Goal: Obtain resource: Download file/media

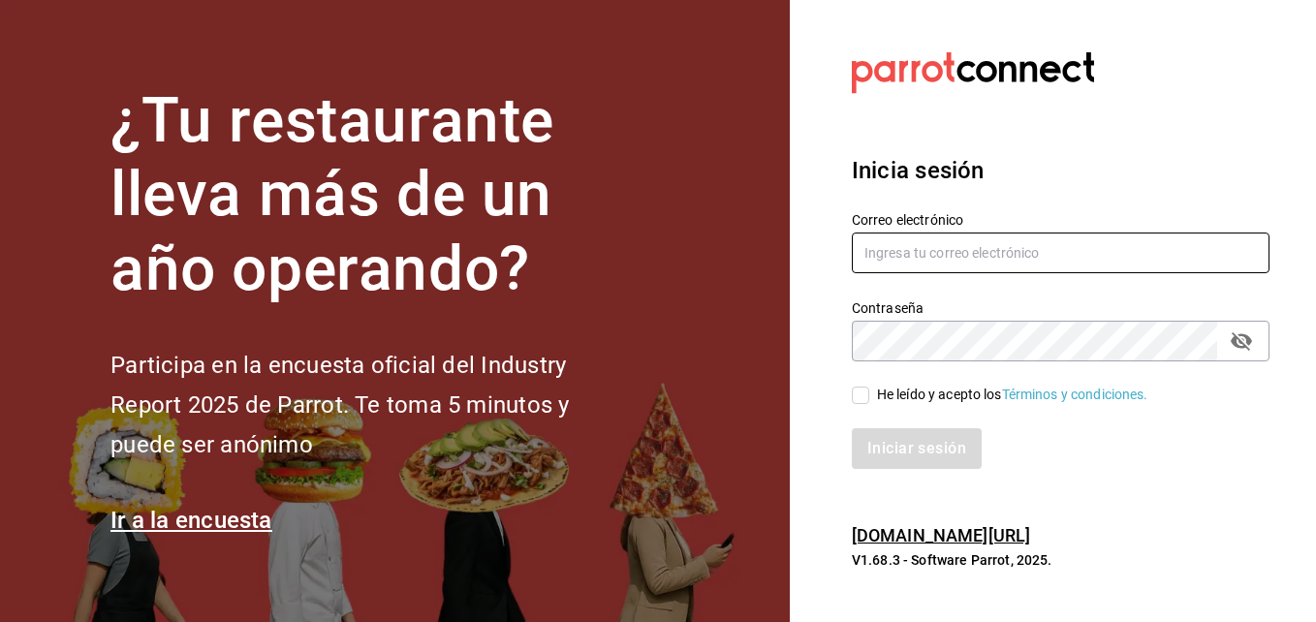
type input "anselmo.nunez@grupocosteno.com"
click at [865, 392] on input "He leído y acepto los Términos y condiciones." at bounding box center [860, 395] width 17 height 17
checkbox input "true"
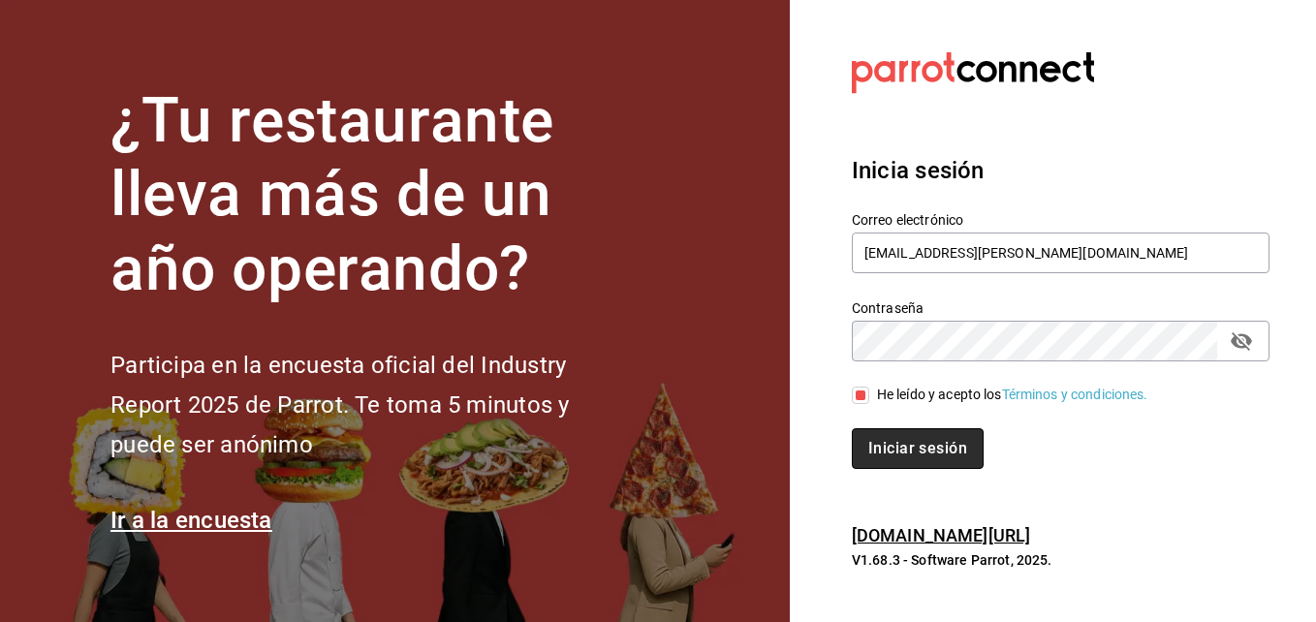
click at [895, 442] on button "Iniciar sesión" at bounding box center [918, 448] width 132 height 41
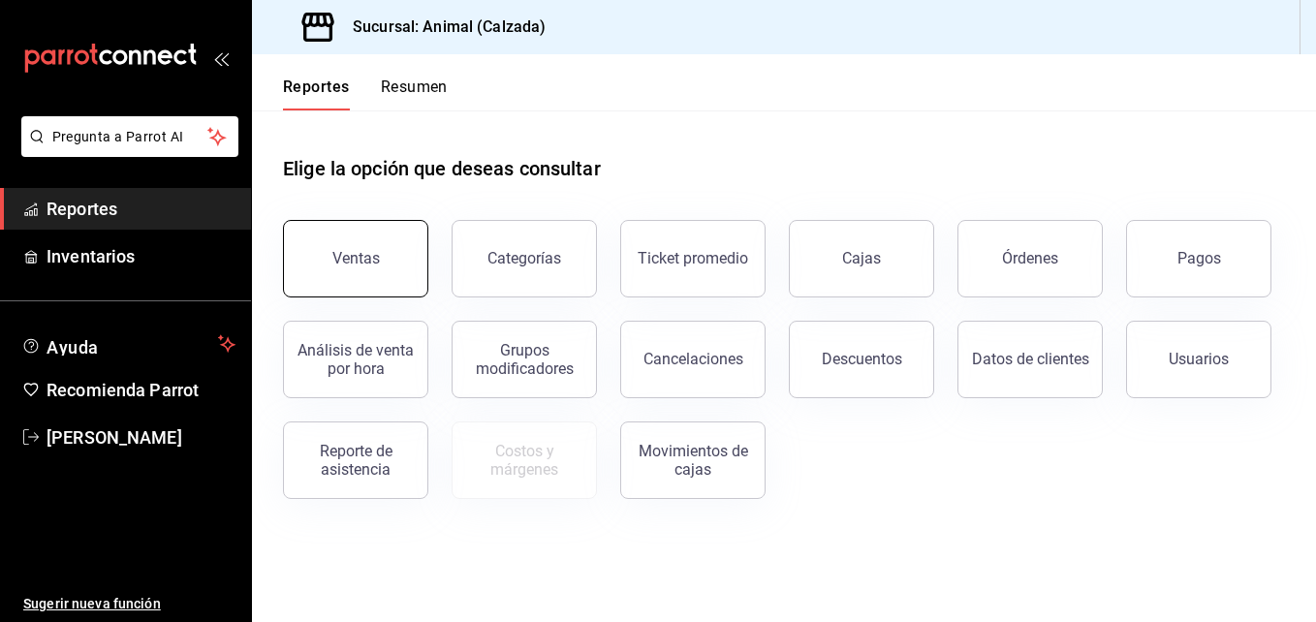
click at [391, 268] on button "Ventas" at bounding box center [355, 259] width 145 height 78
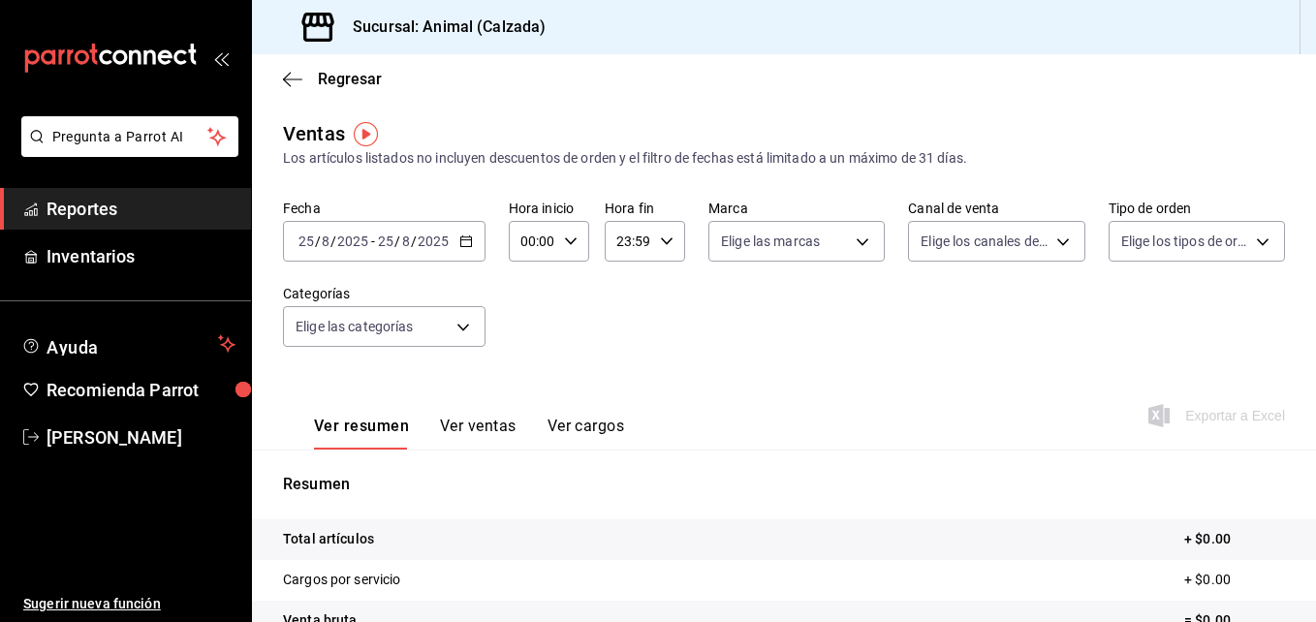
click at [581, 244] on div "00:00 Hora inicio" at bounding box center [549, 241] width 80 height 41
click at [527, 383] on span "02" at bounding box center [527, 384] width 9 height 16
type input "02:00"
click at [524, 359] on span "04" at bounding box center [527, 361] width 9 height 16
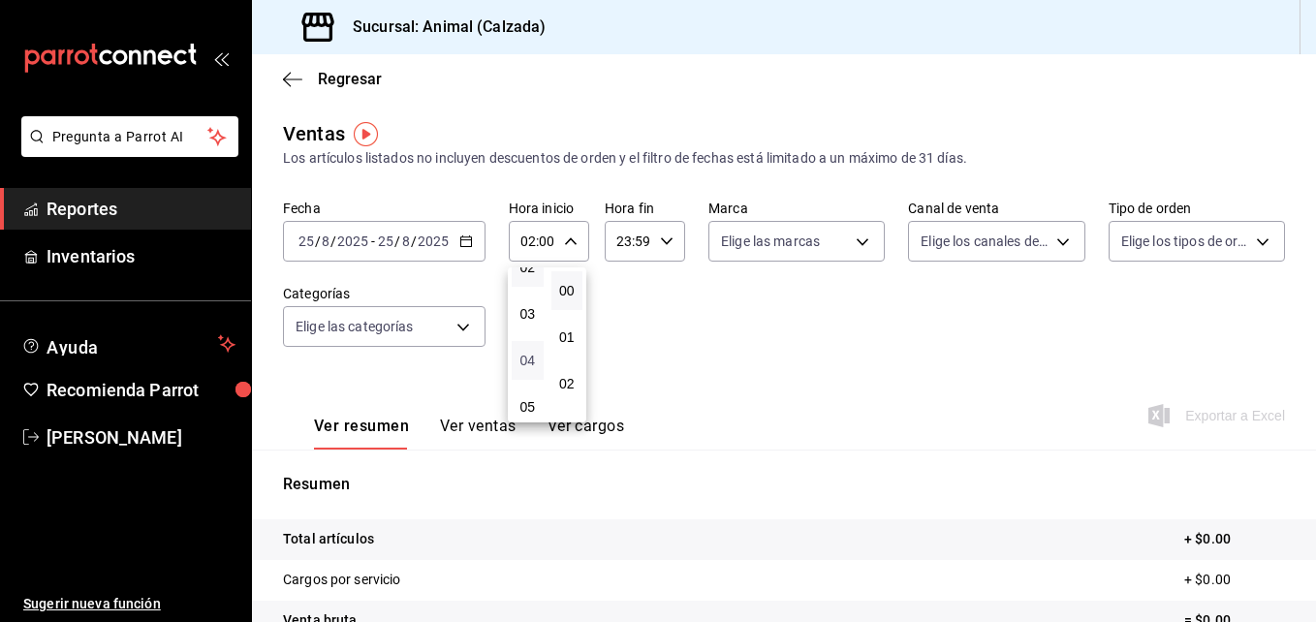
type input "04:00"
click at [566, 290] on span "00" at bounding box center [567, 291] width 9 height 16
click at [662, 239] on div at bounding box center [658, 311] width 1316 height 622
click at [662, 239] on icon "button" at bounding box center [667, 241] width 14 height 14
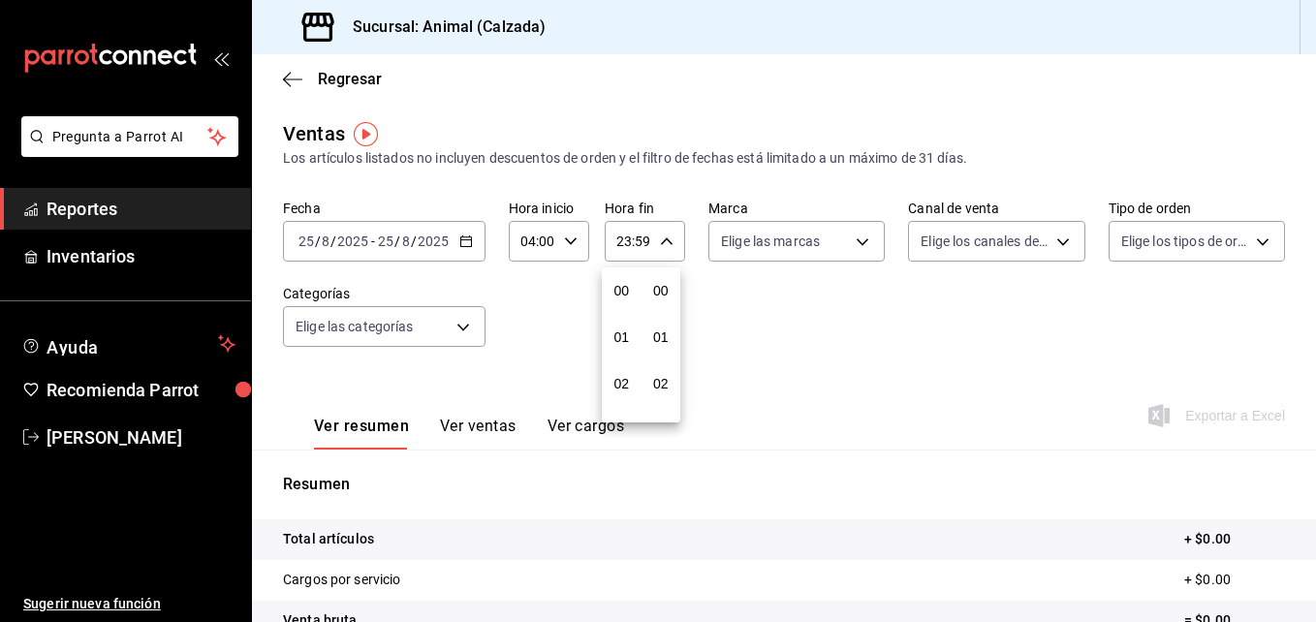
scroll to position [2636, 0]
click at [618, 349] on span "22" at bounding box center [621, 353] width 9 height 16
type input "22:59"
click at [618, 349] on button "04" at bounding box center [622, 360] width 32 height 39
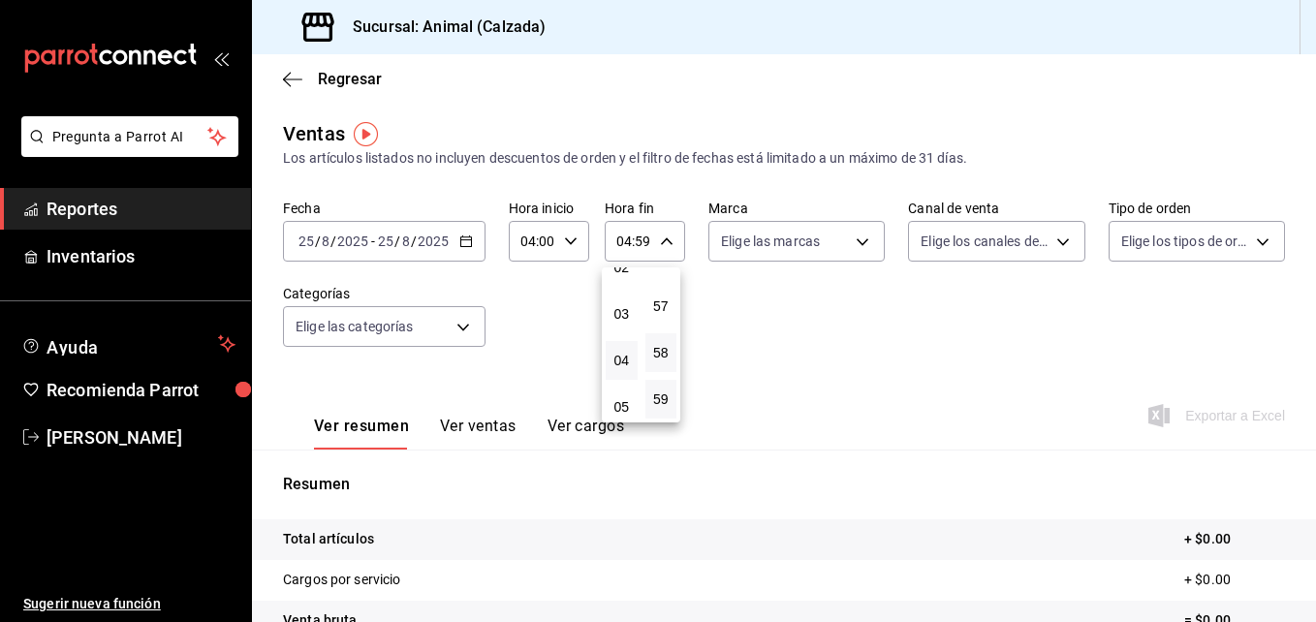
click at [659, 344] on button "58" at bounding box center [661, 352] width 32 height 39
type input "04:58"
click at [657, 294] on span "00" at bounding box center [661, 291] width 9 height 16
type input "04:00"
click at [770, 316] on div at bounding box center [658, 311] width 1316 height 622
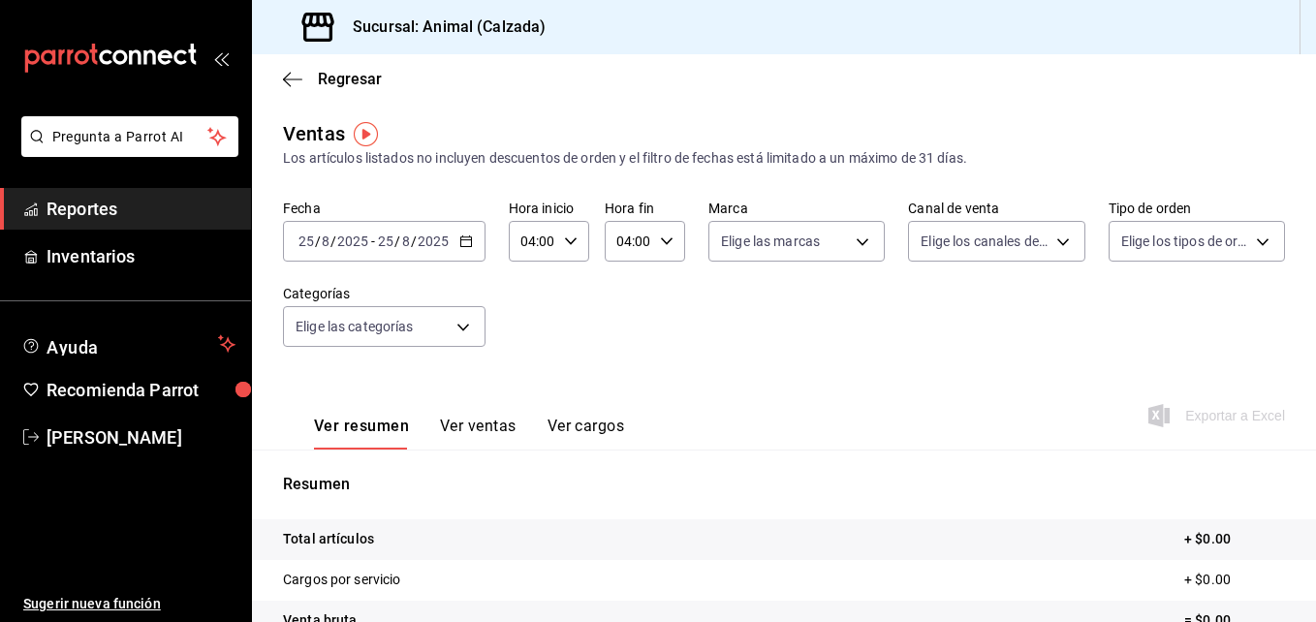
click at [460, 249] on div "[DATE] [DATE] - [DATE] [DATE]" at bounding box center [384, 241] width 203 height 41
click at [462, 246] on \(Stroke\) "button" at bounding box center [466, 241] width 12 height 11
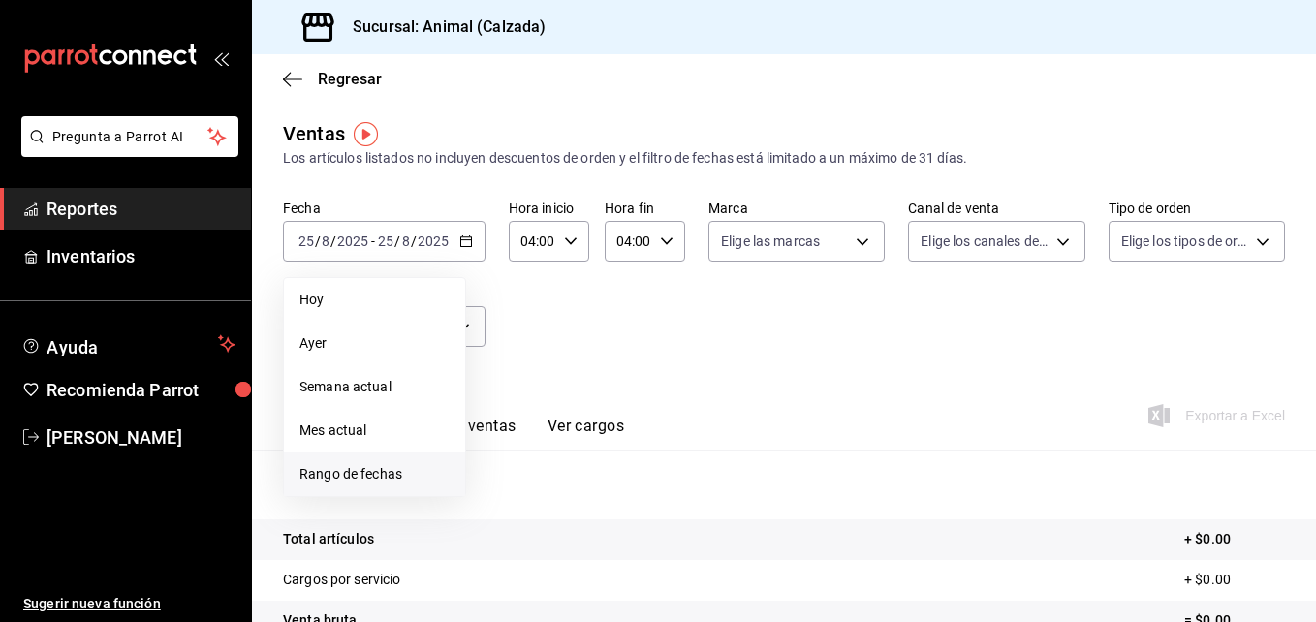
click at [368, 472] on span "Rango de fechas" at bounding box center [374, 474] width 150 height 20
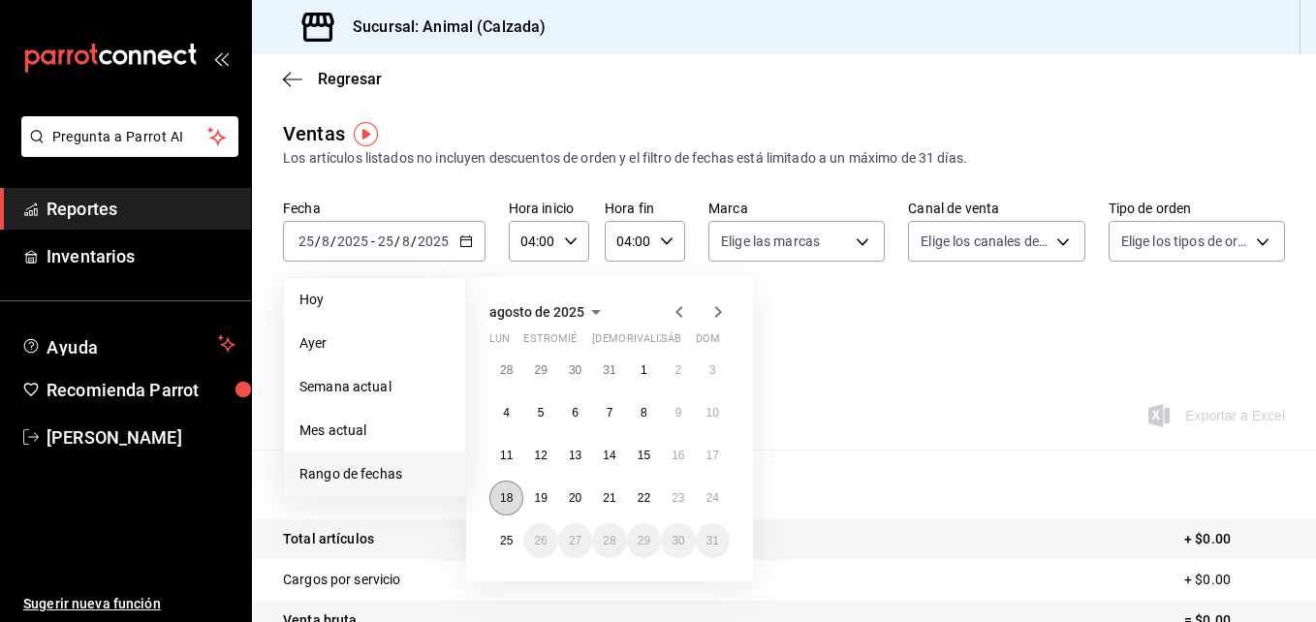
click at [516, 502] on button "18" at bounding box center [506, 498] width 34 height 35
click at [547, 497] on abbr "19" at bounding box center [540, 498] width 13 height 14
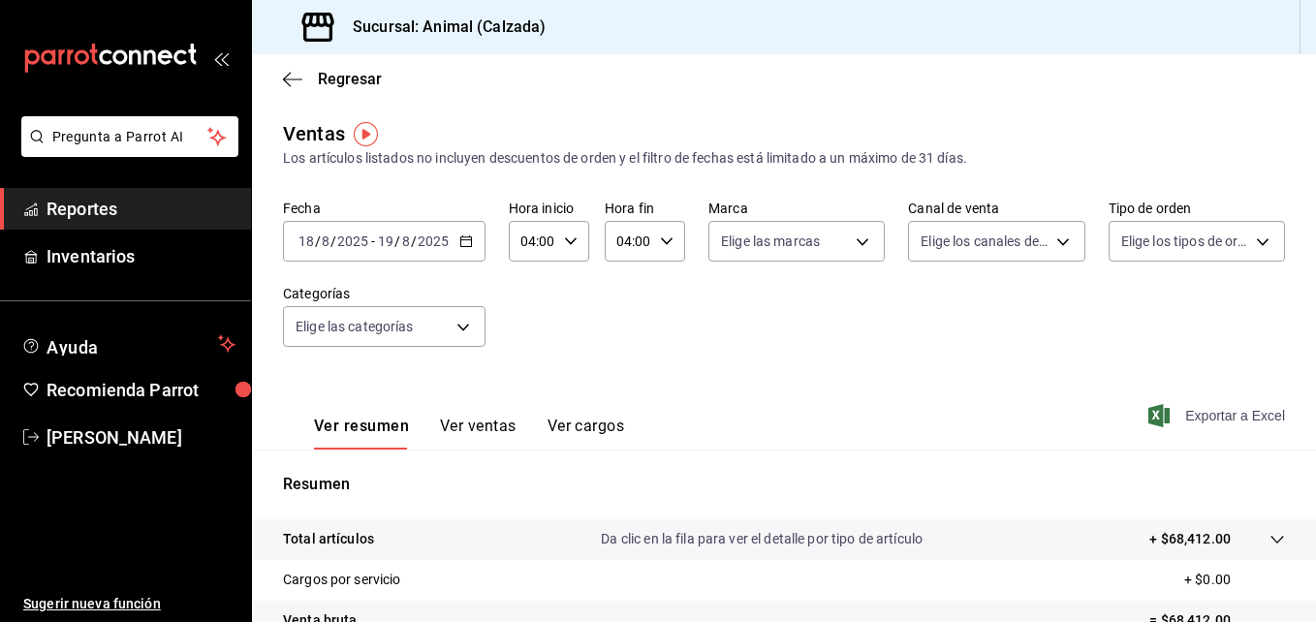
click at [1200, 416] on font "Exportar a Excel" at bounding box center [1235, 416] width 100 height 16
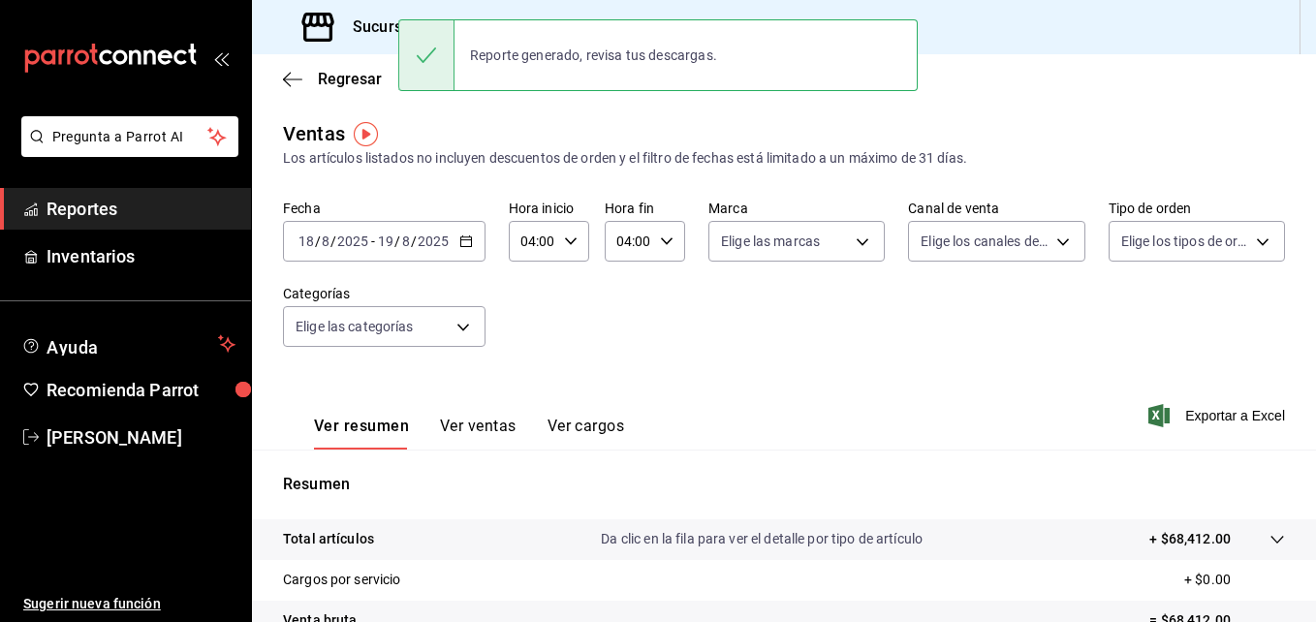
click at [464, 244] on icon "button" at bounding box center [466, 241] width 14 height 14
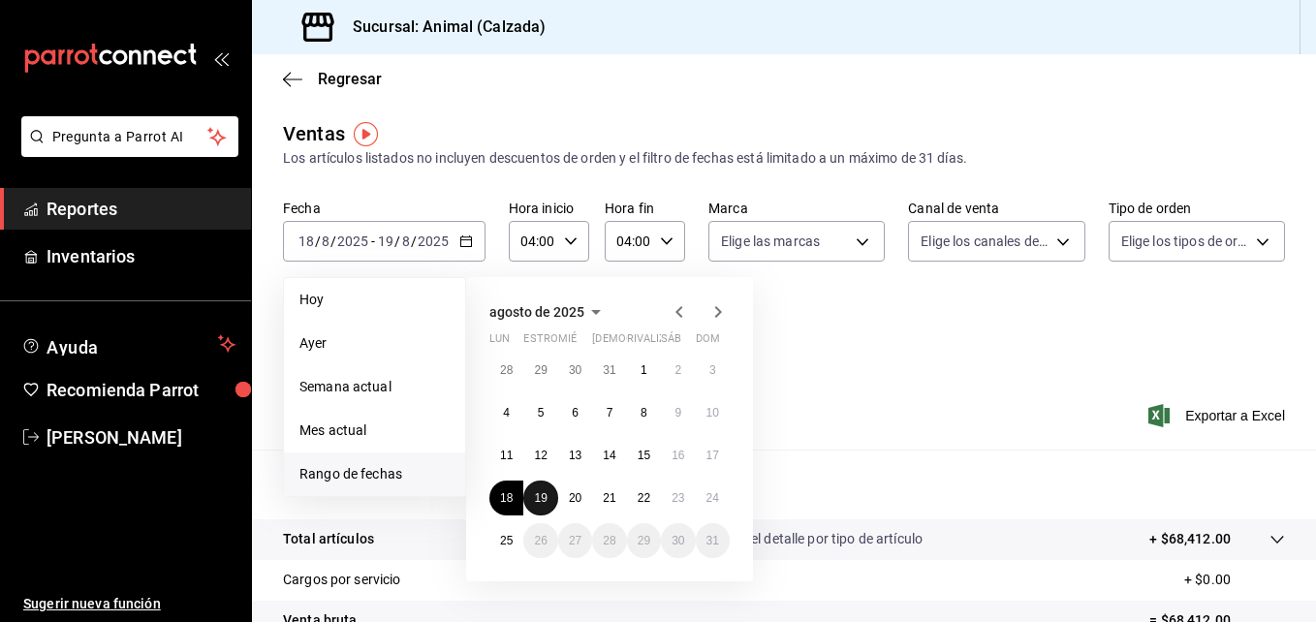
click at [538, 492] on abbr "19" at bounding box center [540, 498] width 13 height 14
click at [565, 494] on button "20" at bounding box center [575, 498] width 34 height 35
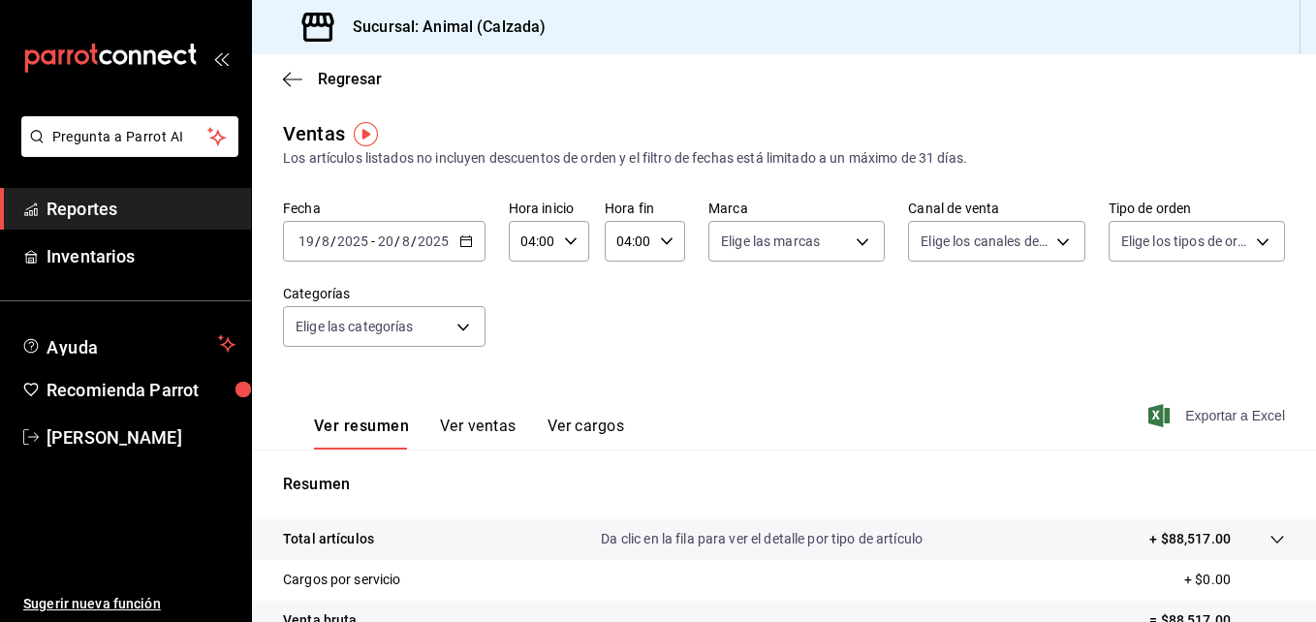
click at [1229, 417] on font "Exportar a Excel" at bounding box center [1235, 416] width 100 height 16
click at [466, 243] on icon "button" at bounding box center [466, 241] width 14 height 14
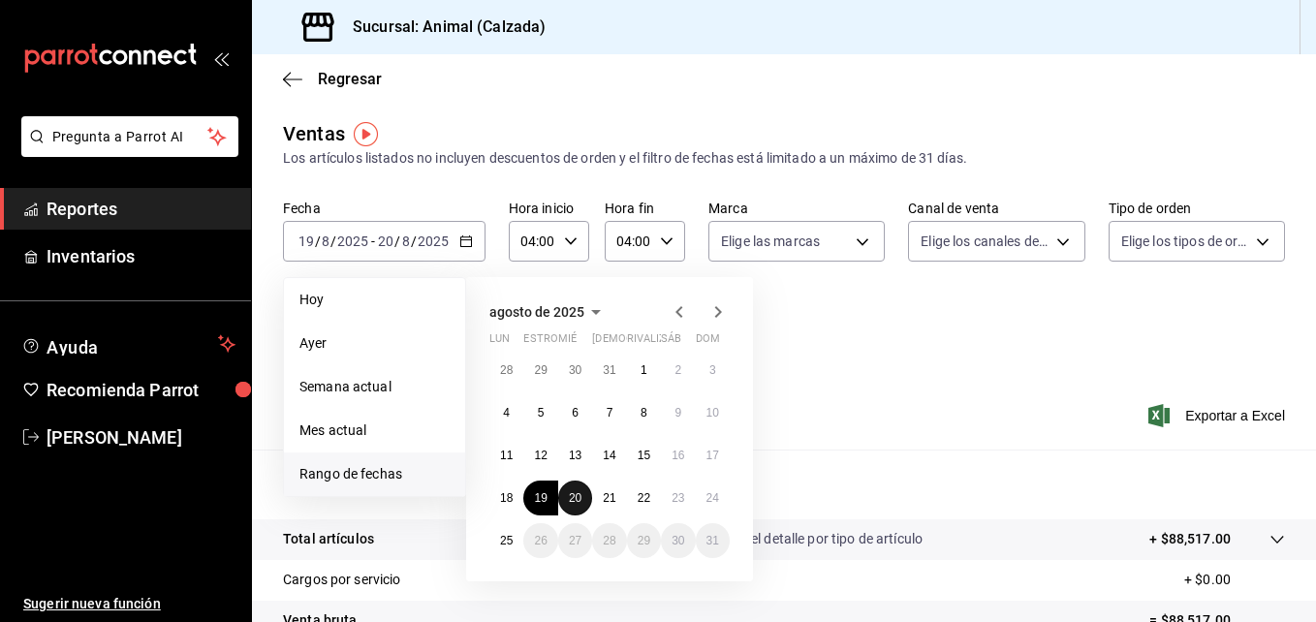
click at [577, 493] on abbr "20" at bounding box center [575, 498] width 13 height 14
click at [601, 494] on button "21" at bounding box center [609, 498] width 34 height 35
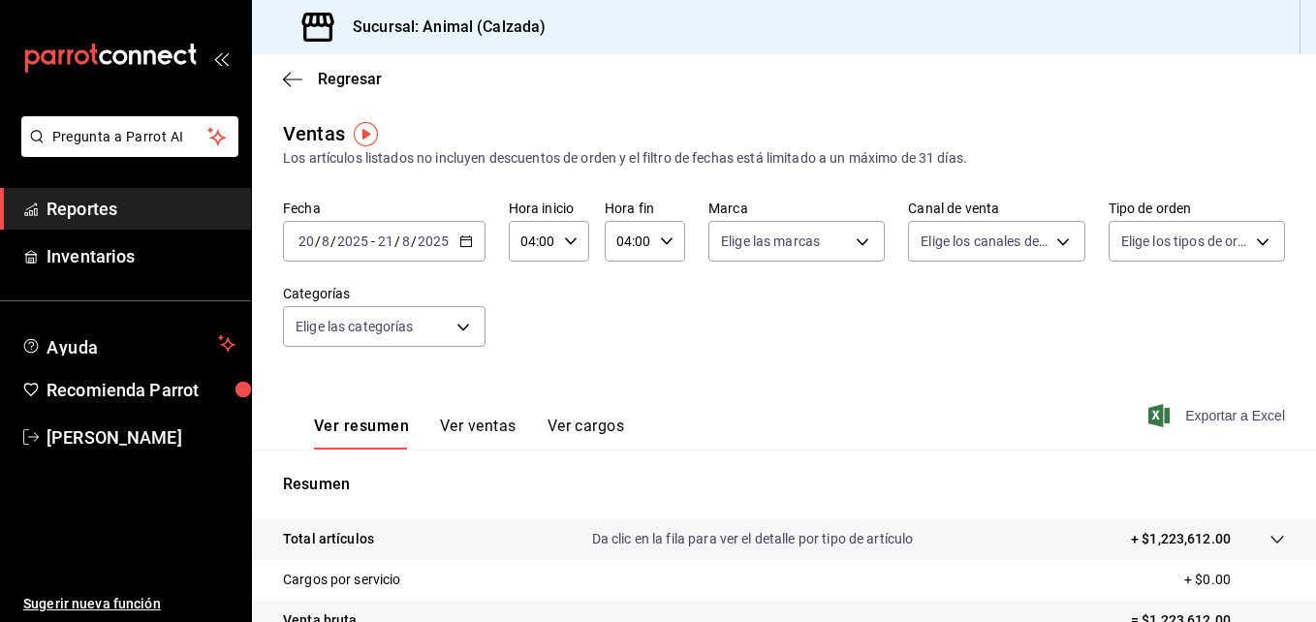
click at [1224, 418] on font "Exportar a Excel" at bounding box center [1235, 416] width 100 height 16
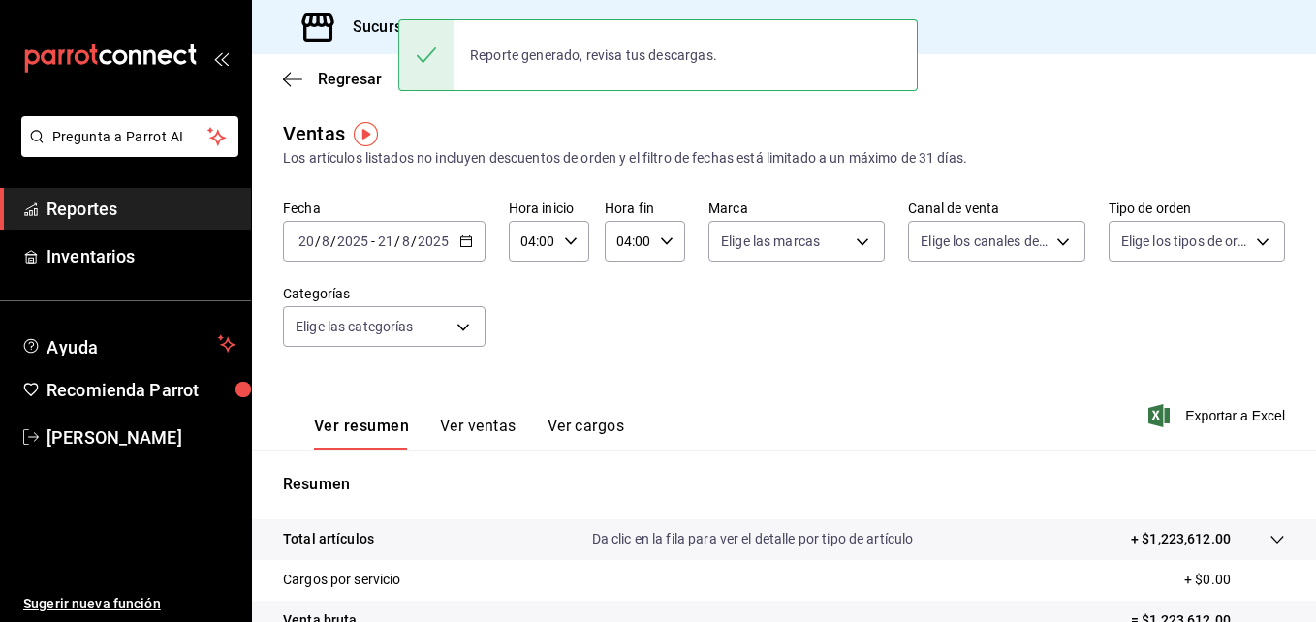
click at [459, 234] on div "[DATE] [DATE] - [DATE] [DATE]" at bounding box center [384, 241] width 203 height 41
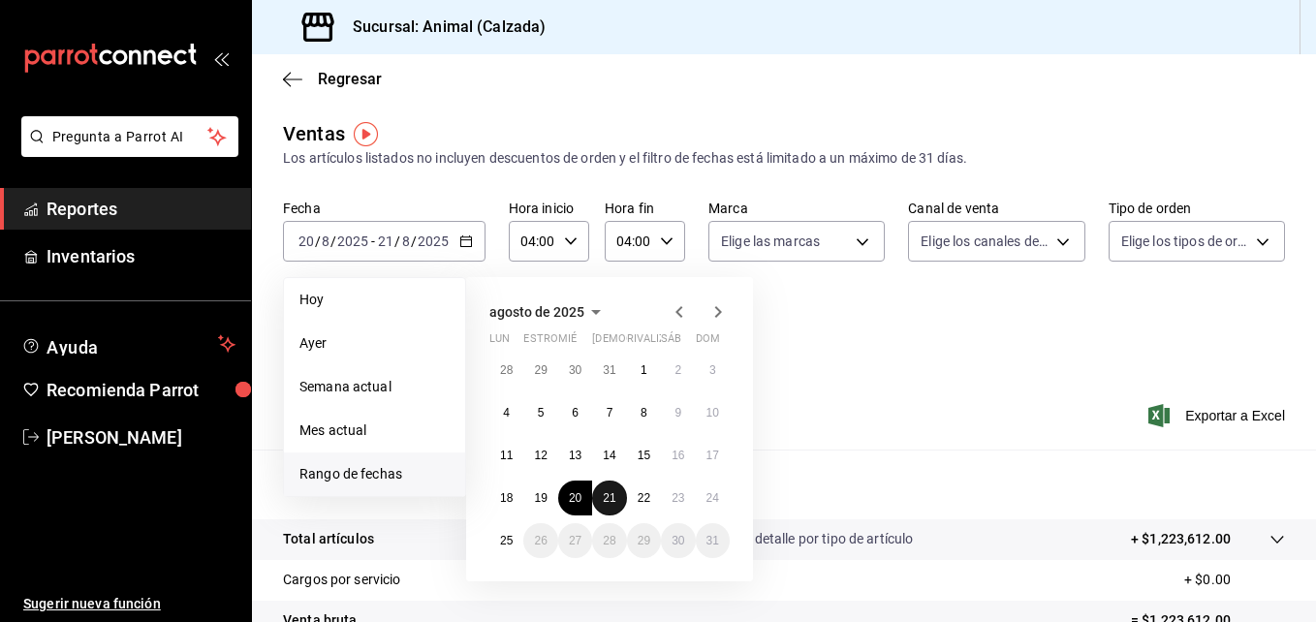
click at [604, 497] on abbr "21" at bounding box center [609, 498] width 13 height 14
click at [635, 491] on button "22" at bounding box center [644, 498] width 34 height 35
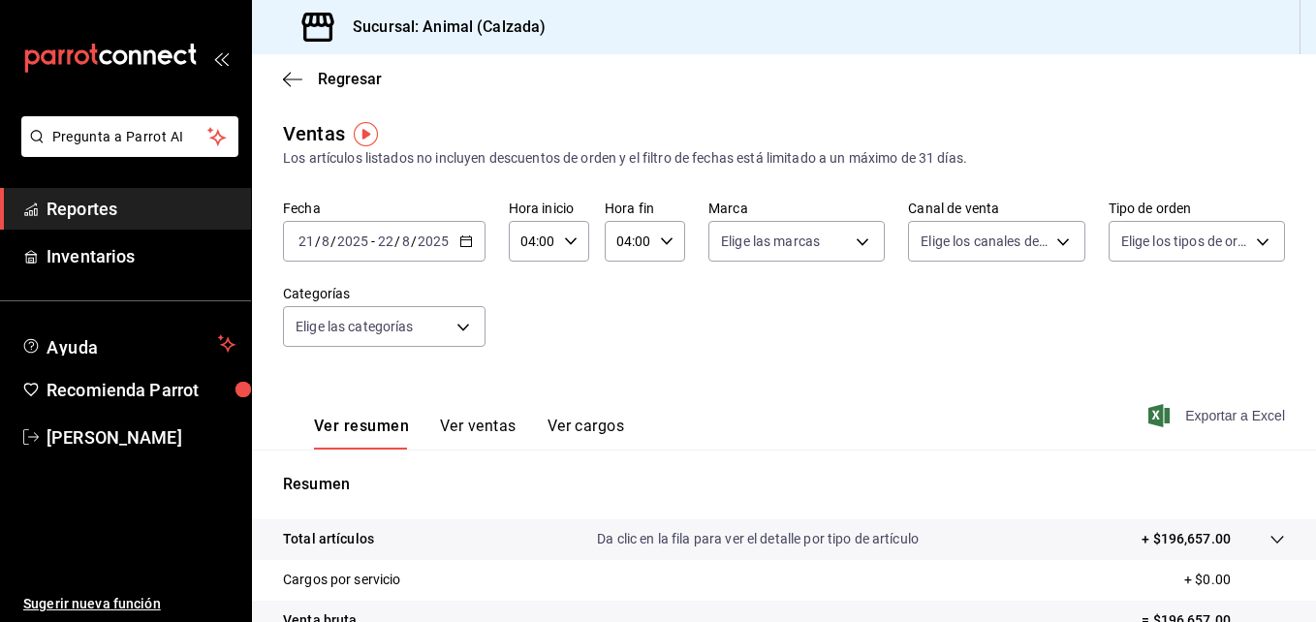
click at [1202, 418] on font "Exportar a Excel" at bounding box center [1235, 416] width 100 height 16
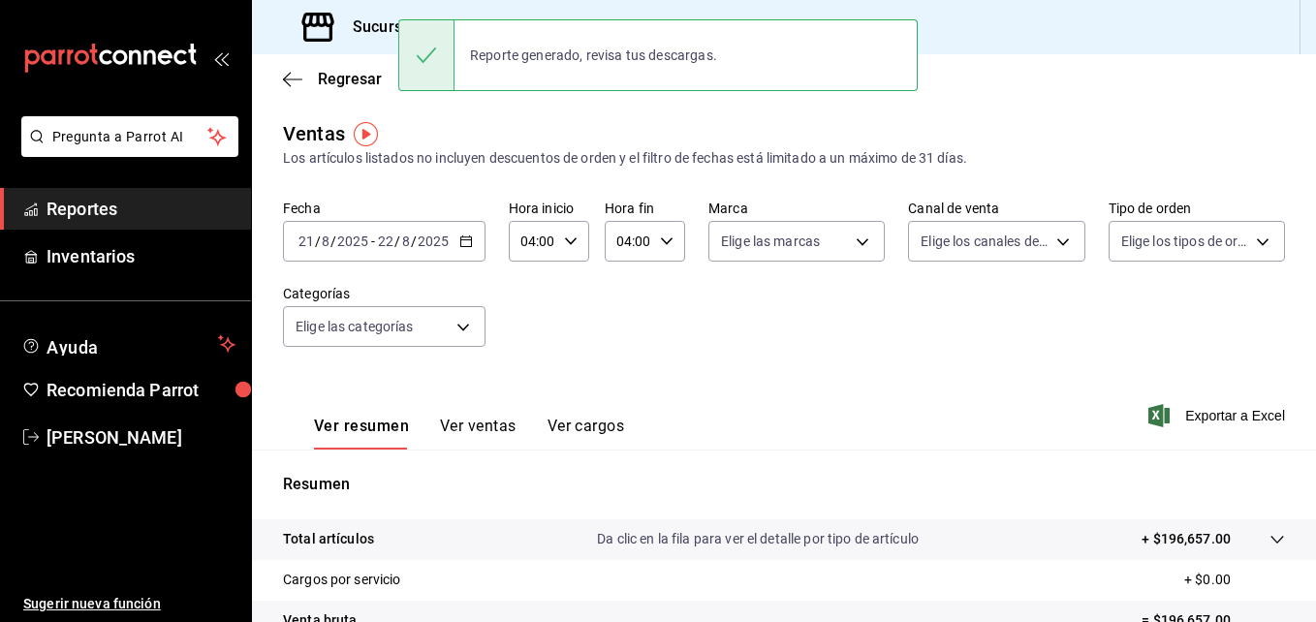
click at [473, 245] on div "[DATE] [DATE] - [DATE] [DATE]" at bounding box center [384, 241] width 203 height 41
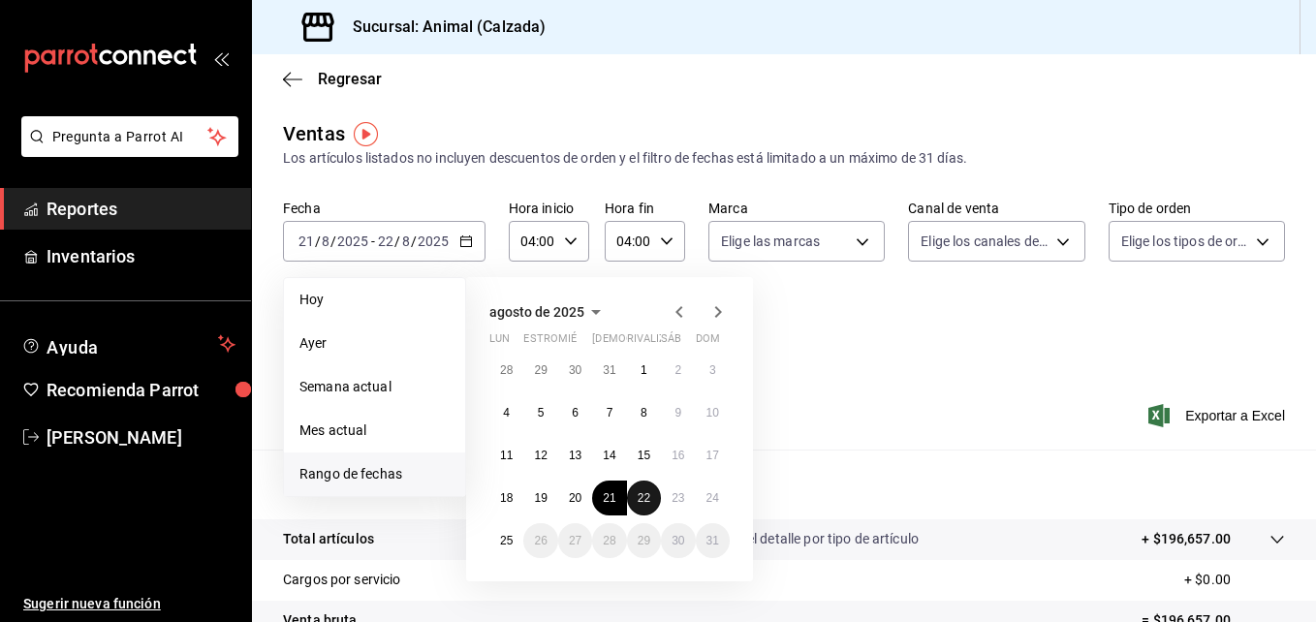
click at [640, 498] on abbr "22" at bounding box center [644, 498] width 13 height 14
click at [675, 497] on abbr "23" at bounding box center [678, 498] width 13 height 14
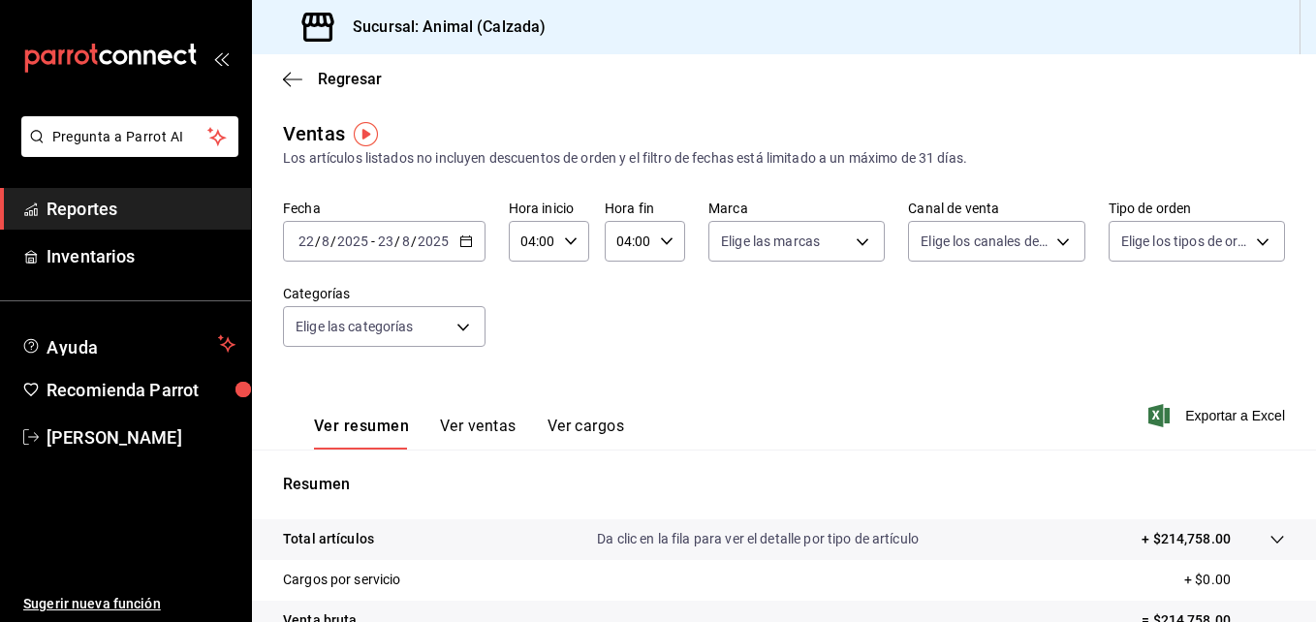
click at [1177, 429] on div "Ver resumen Ver ventas Ver cargos Exportar a Excel" at bounding box center [784, 409] width 1064 height 79
click at [1185, 419] on font "Exportar a Excel" at bounding box center [1235, 416] width 100 height 16
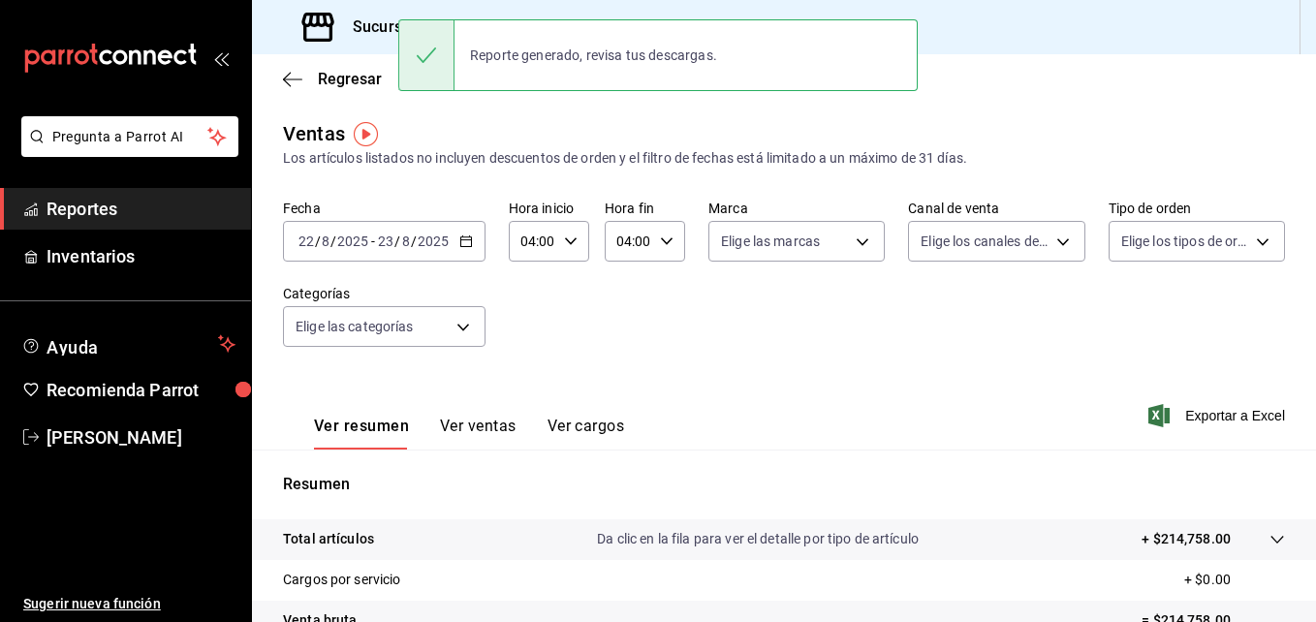
click at [475, 249] on div "[DATE] [DATE] - [DATE] [DATE]" at bounding box center [384, 241] width 203 height 41
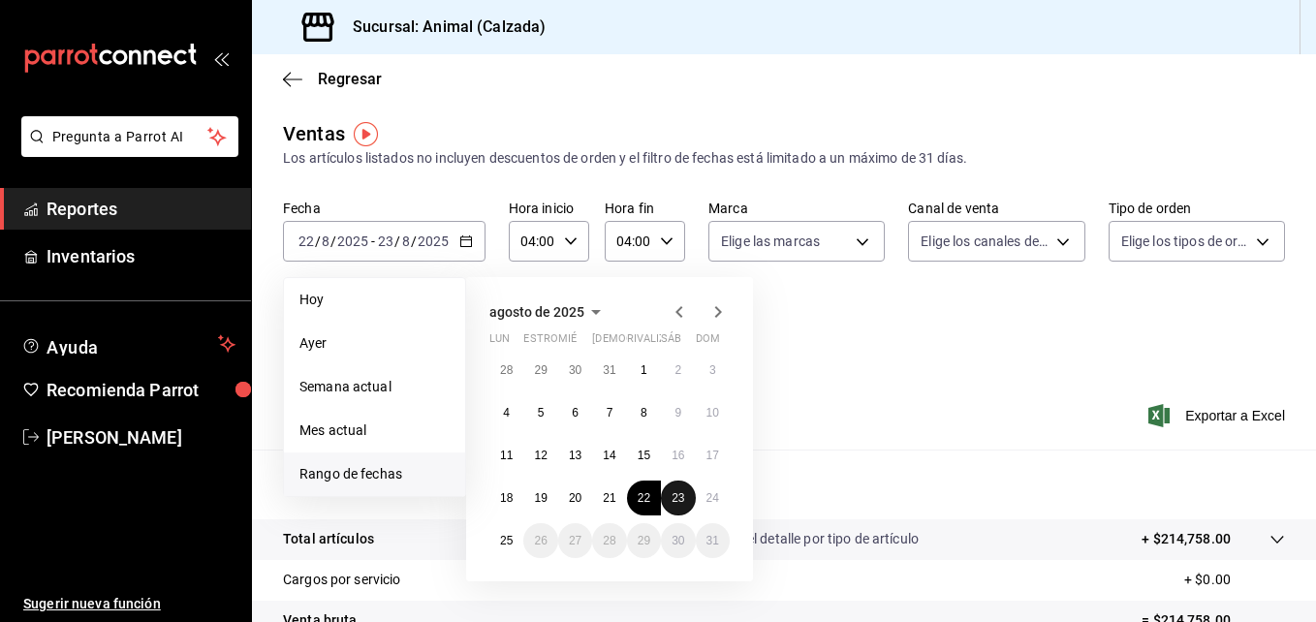
click at [679, 500] on abbr "23" at bounding box center [678, 498] width 13 height 14
click at [704, 496] on button "24" at bounding box center [713, 498] width 34 height 35
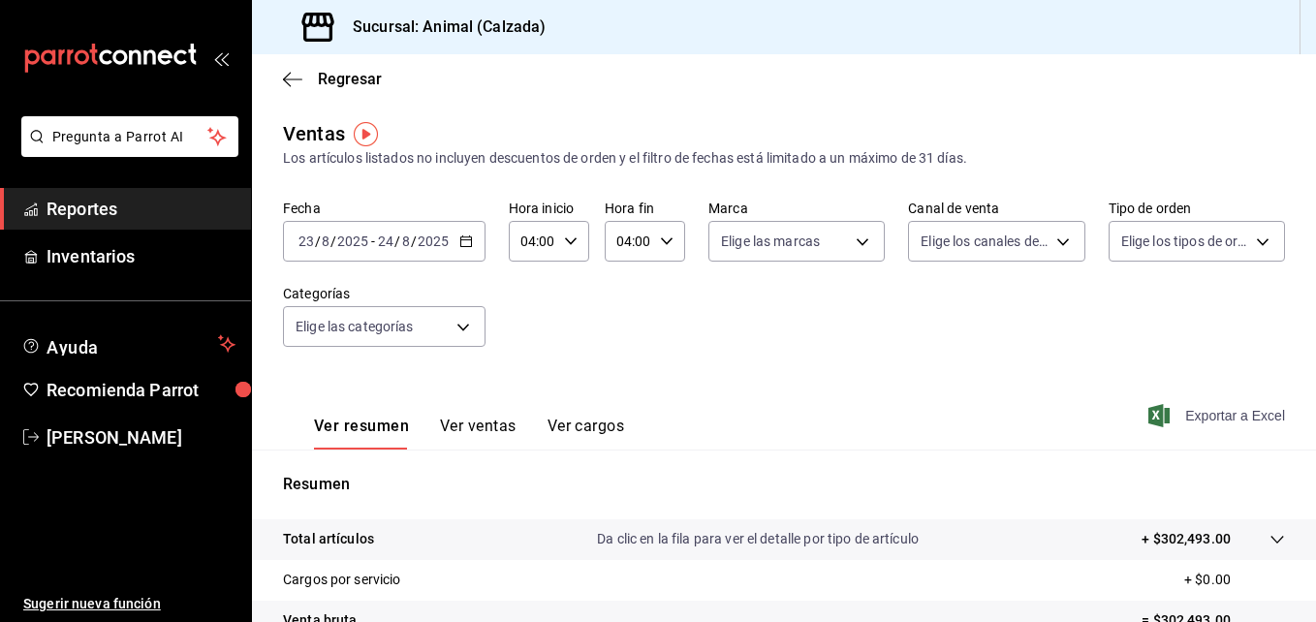
click at [1185, 413] on font "Exportar a Excel" at bounding box center [1235, 416] width 100 height 16
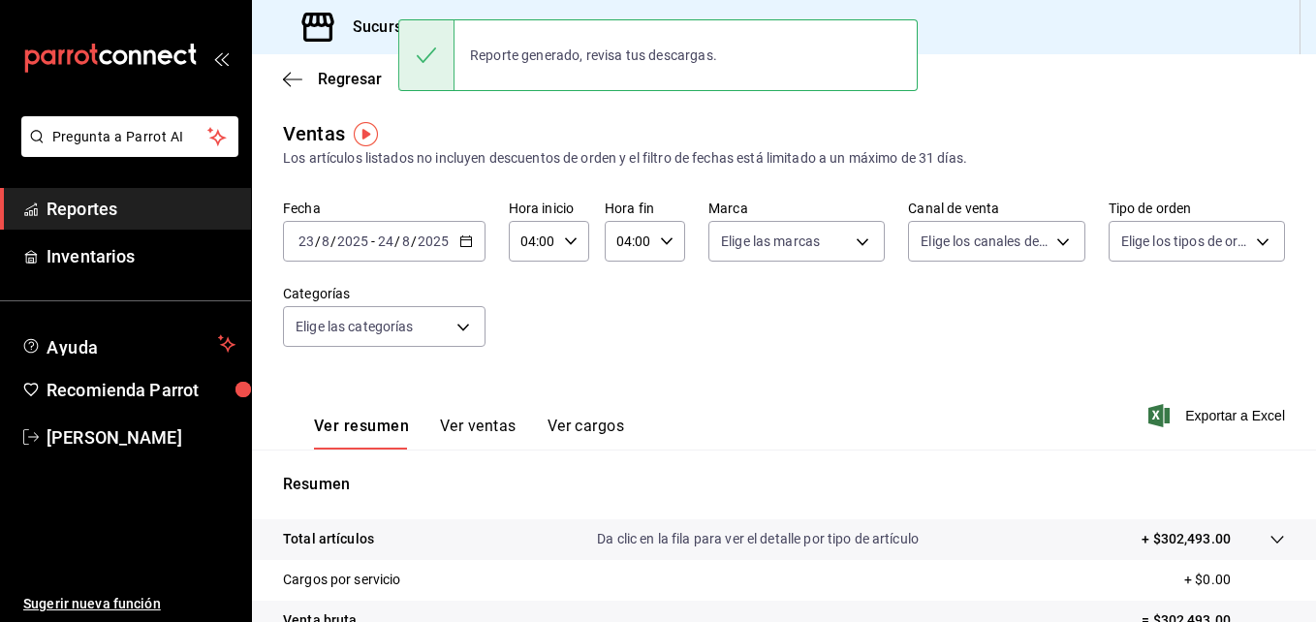
click at [769, 387] on div "Ver resumen Ver ventas Ver cargos Exportar a Excel" at bounding box center [784, 409] width 1064 height 79
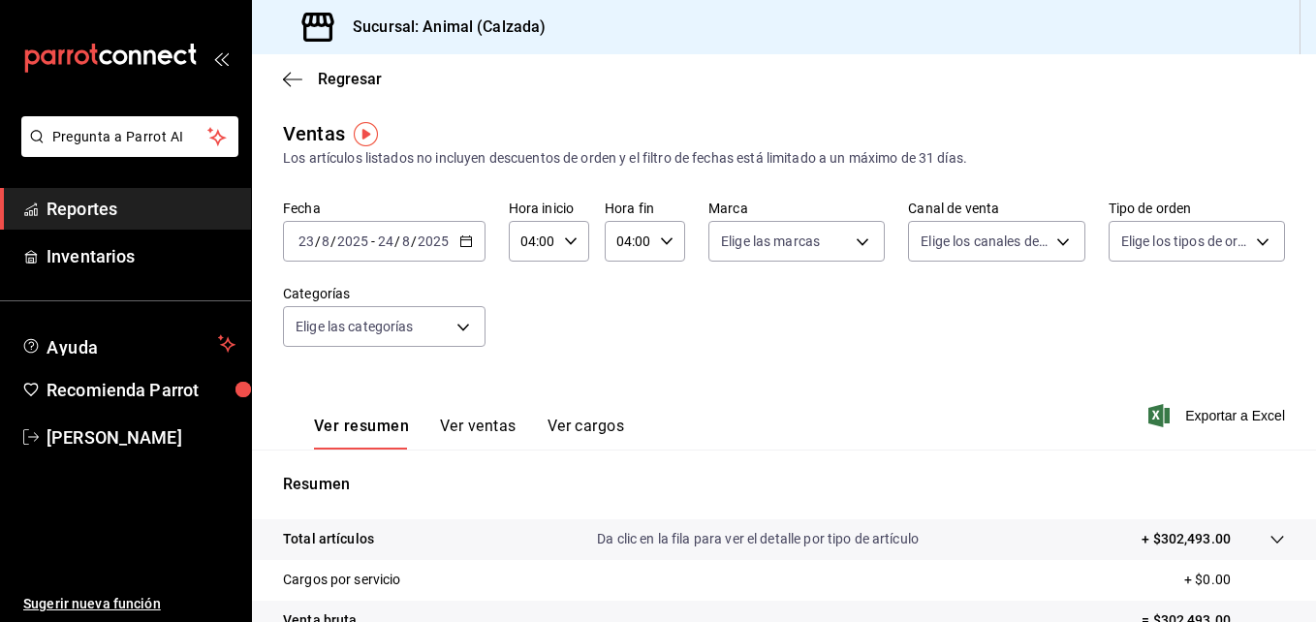
click at [461, 247] on \(Stroke\) "button" at bounding box center [466, 241] width 12 height 11
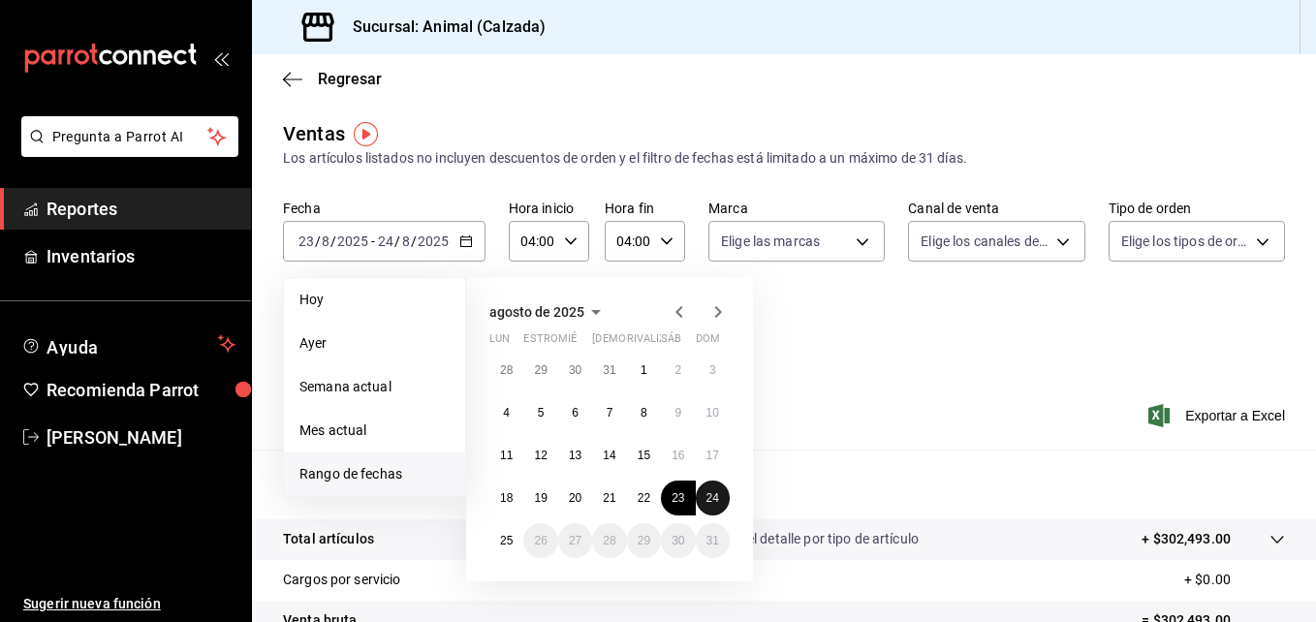
click at [709, 498] on abbr "24" at bounding box center [712, 498] width 13 height 14
click at [498, 548] on button "25" at bounding box center [506, 540] width 34 height 35
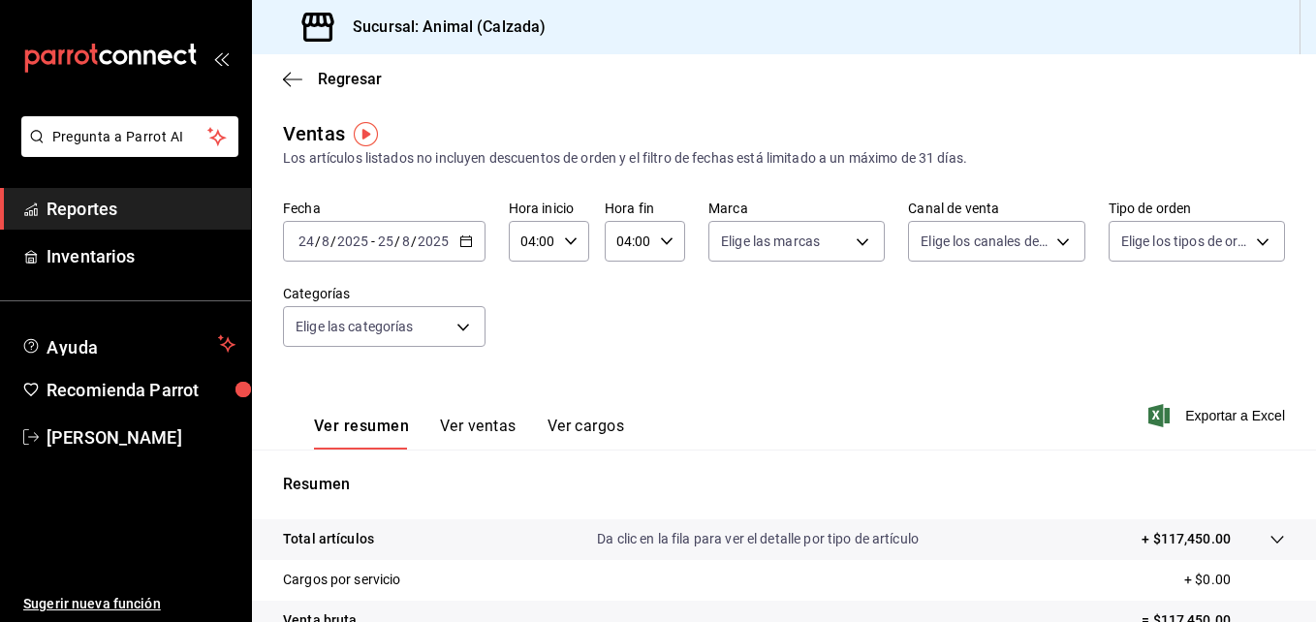
click at [471, 242] on icon "button" at bounding box center [466, 241] width 14 height 14
click at [961, 428] on div "Ver resumen Ver ventas Ver cargos Exportar a Excel" at bounding box center [784, 409] width 1064 height 79
click at [1199, 420] on font "Exportar a Excel" at bounding box center [1235, 416] width 100 height 16
click at [1153, 411] on icon "button" at bounding box center [1158, 415] width 21 height 23
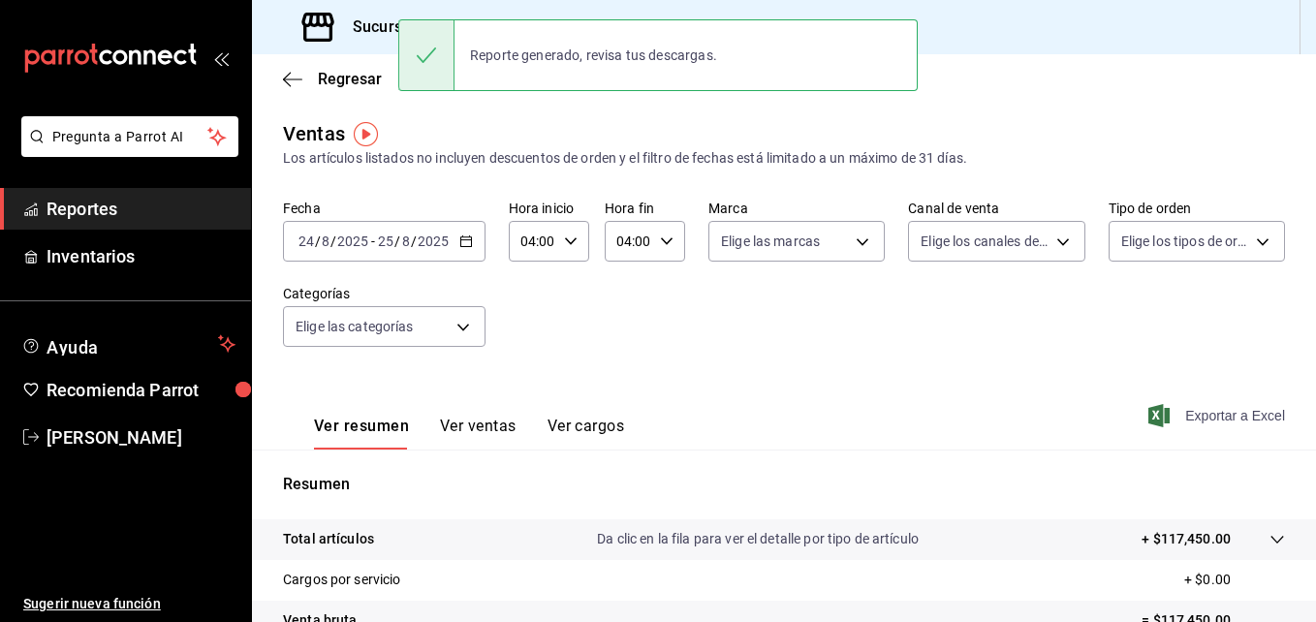
click at [465, 234] on icon "button" at bounding box center [466, 241] width 14 height 14
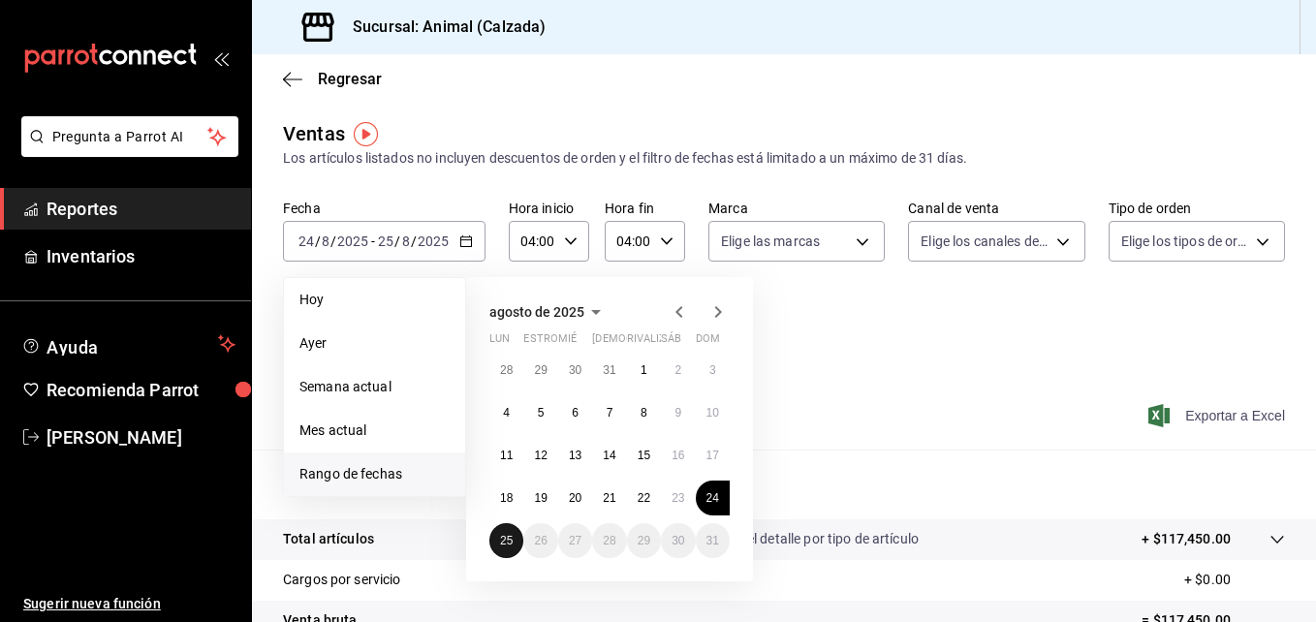
click at [500, 547] on abbr "25" at bounding box center [506, 541] width 13 height 14
click at [508, 547] on button "25" at bounding box center [506, 540] width 34 height 35
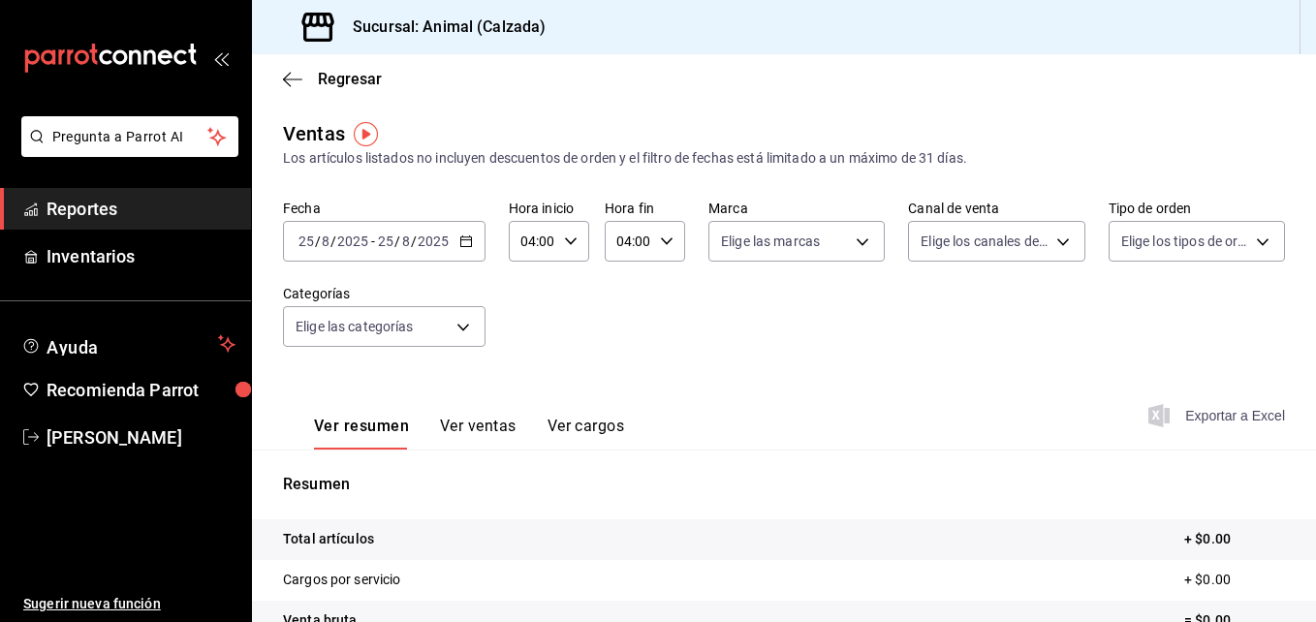
click at [546, 546] on tr "Total artículos + $0.00" at bounding box center [784, 539] width 1064 height 41
